Goal: Check status: Check status

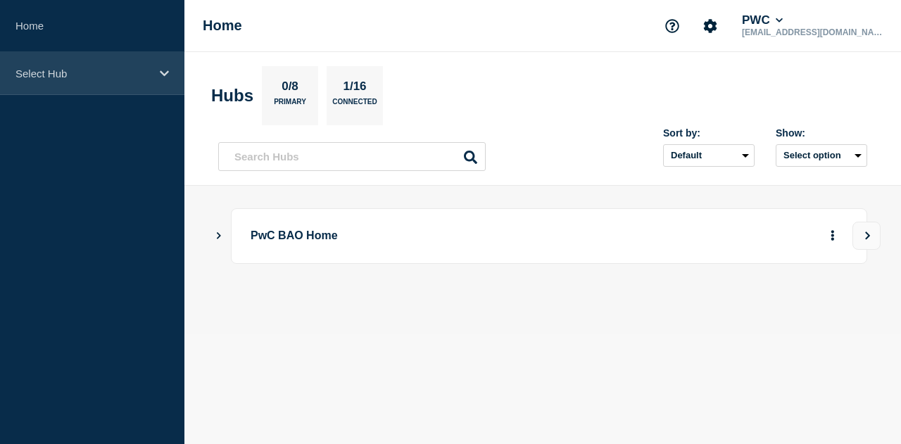
click at [123, 84] on div "Select Hub" at bounding box center [92, 73] width 184 height 43
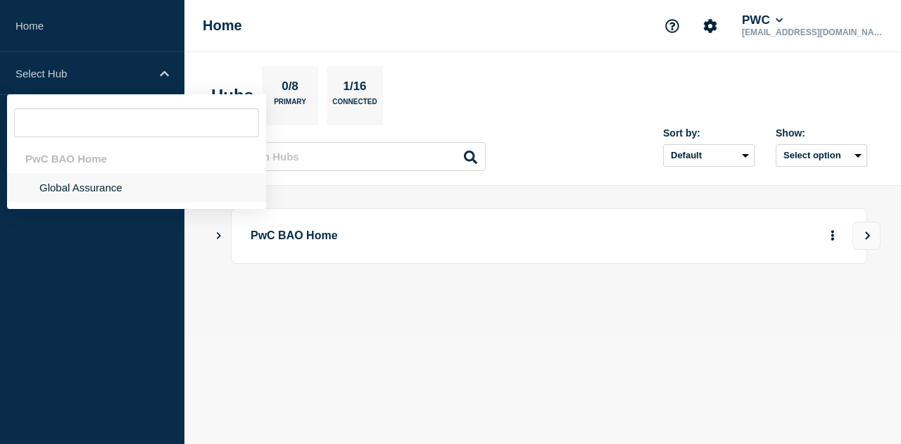
click at [75, 188] on li "Global Assurance" at bounding box center [136, 187] width 259 height 29
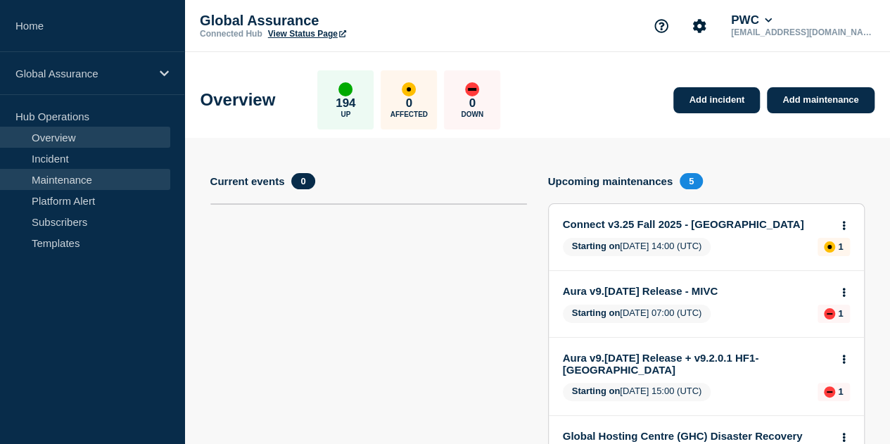
click at [70, 178] on link "Maintenance" at bounding box center [85, 179] width 170 height 21
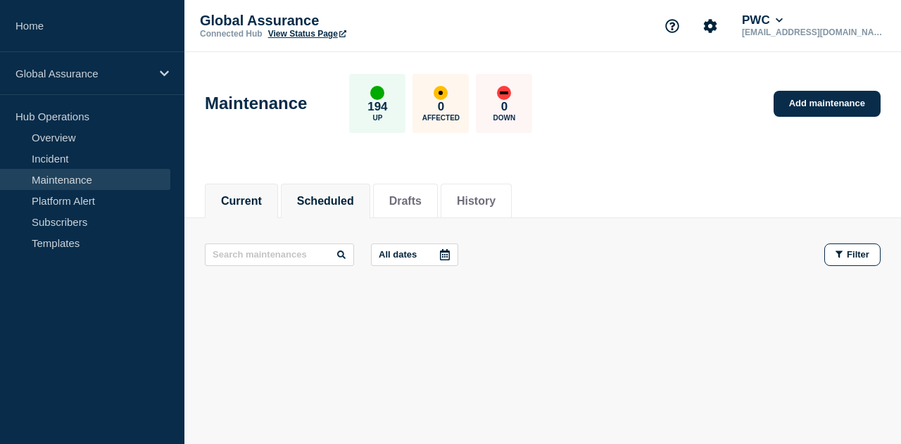
click at [332, 206] on button "Scheduled" at bounding box center [325, 201] width 57 height 13
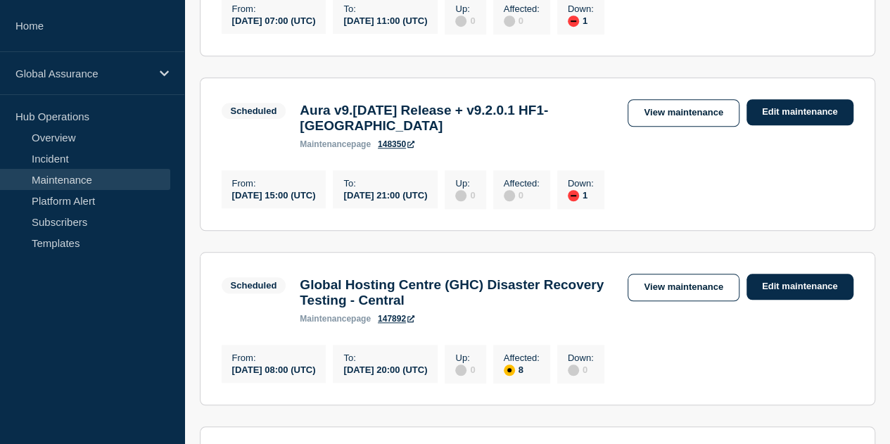
scroll to position [563, 0]
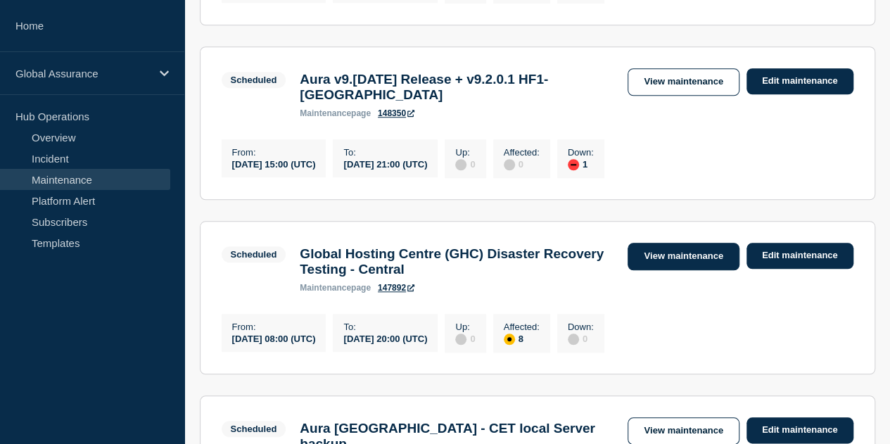
click at [674, 270] on link "View maintenance" at bounding box center [683, 256] width 111 height 27
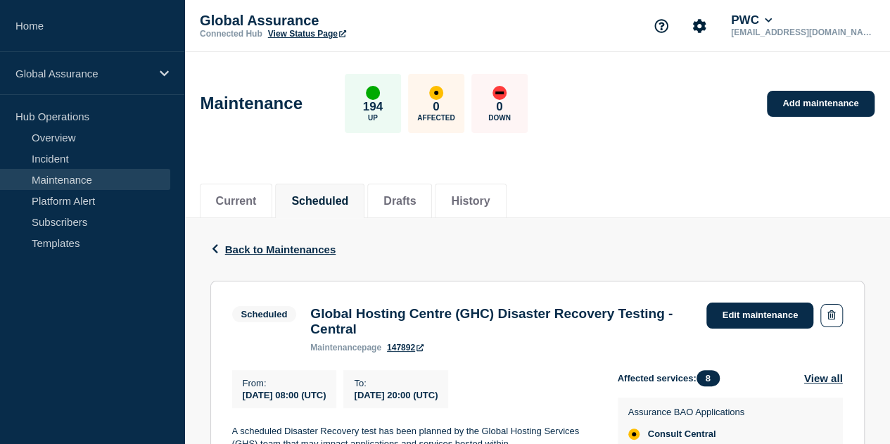
click at [307, 31] on link "View Status Page" at bounding box center [307, 34] width 78 height 10
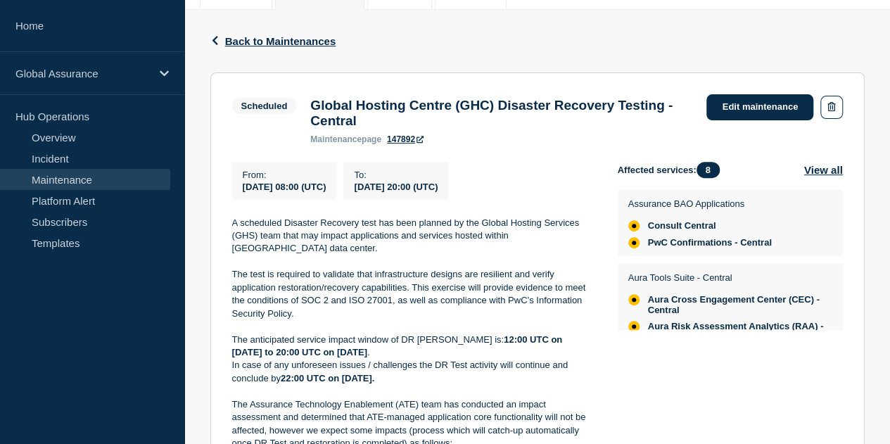
scroll to position [211, 0]
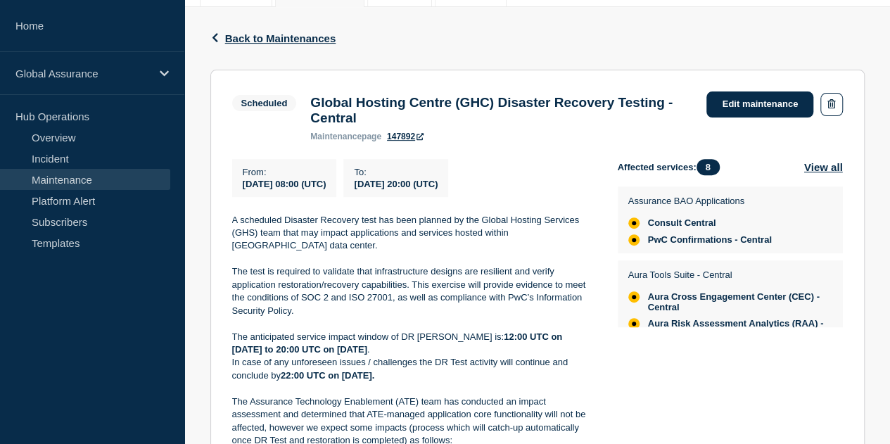
click at [403, 139] on link "147892" at bounding box center [405, 137] width 37 height 10
